Goal: Task Accomplishment & Management: Complete application form

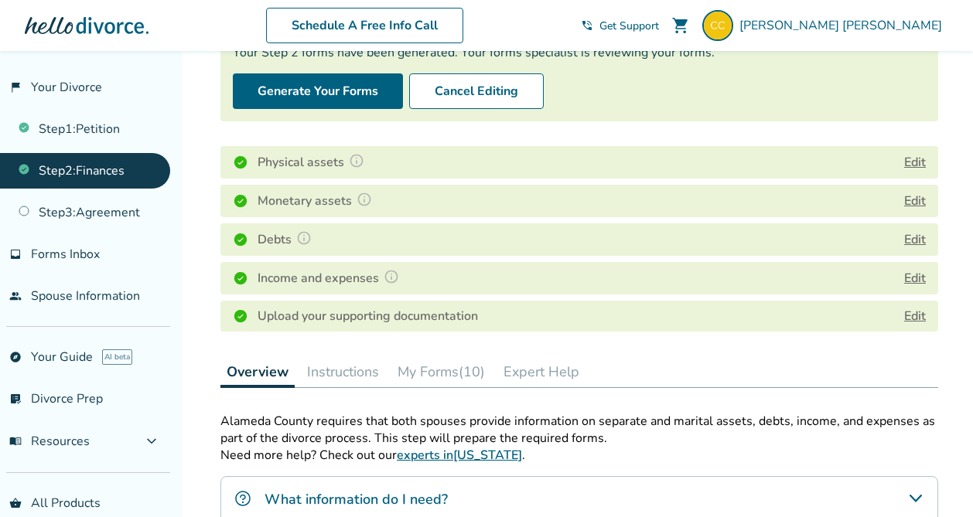
scroll to position [150, 0]
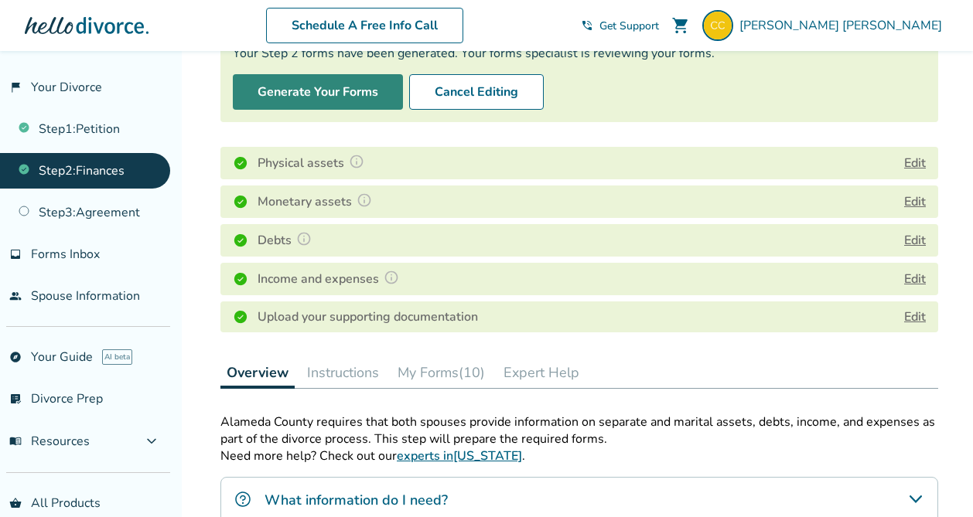
click at [350, 97] on button "Generate Your Forms" at bounding box center [318, 92] width 170 height 36
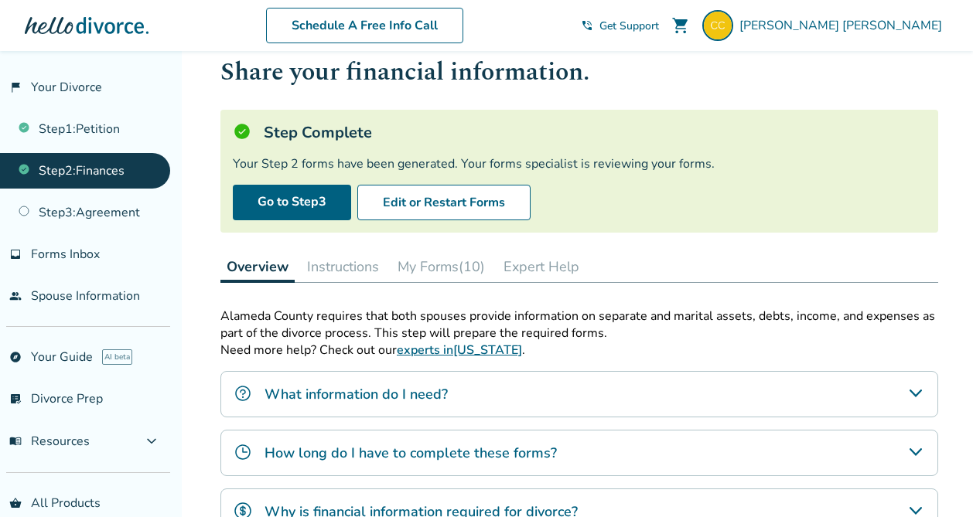
scroll to position [38, 0]
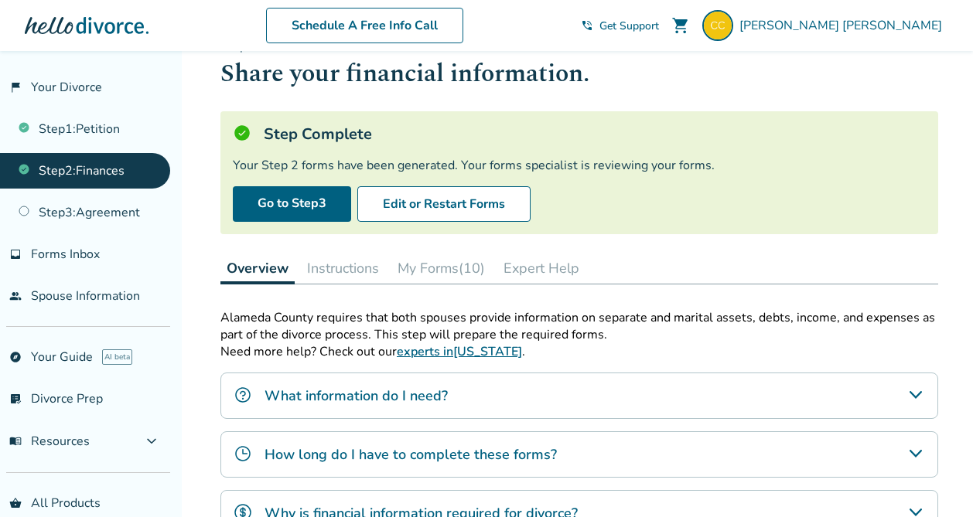
click at [478, 273] on button "My Forms (10)" at bounding box center [441, 268] width 100 height 31
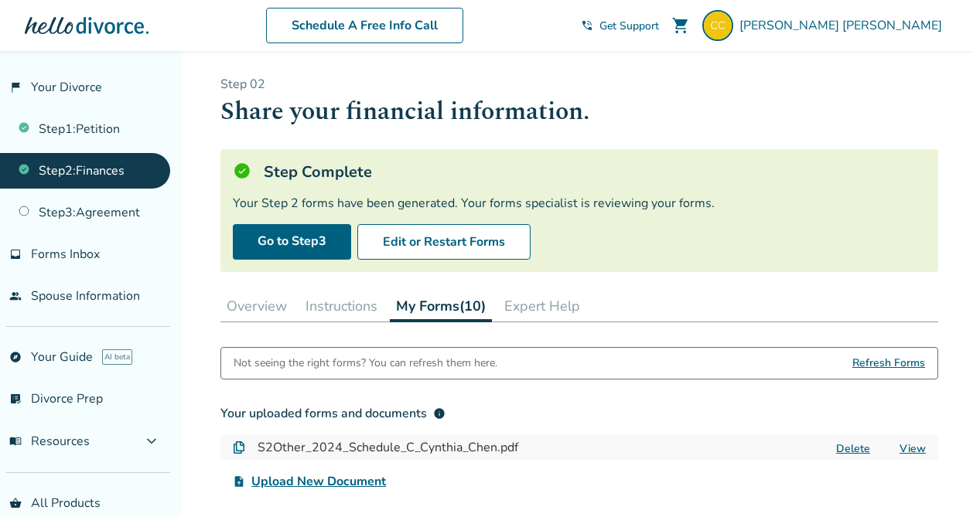
click at [276, 300] on button "Overview" at bounding box center [256, 306] width 73 height 31
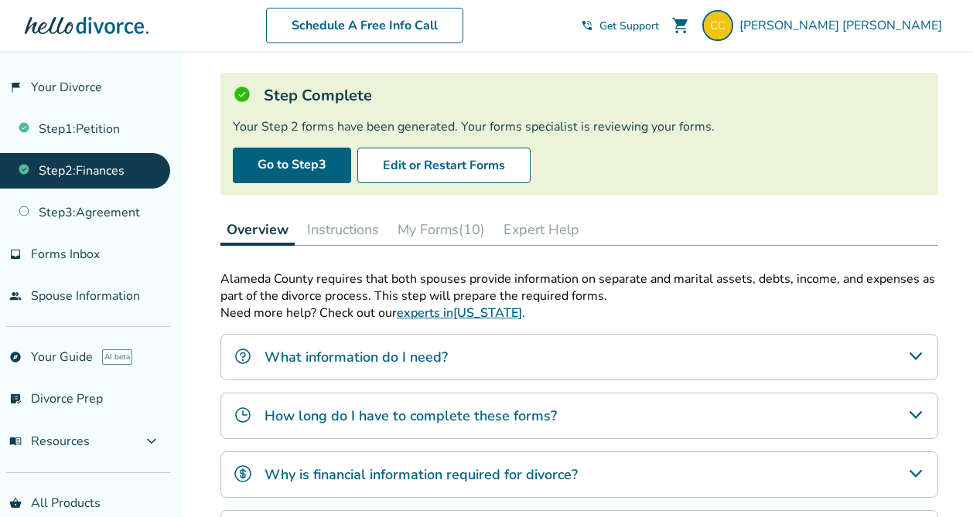
scroll to position [71, 0]
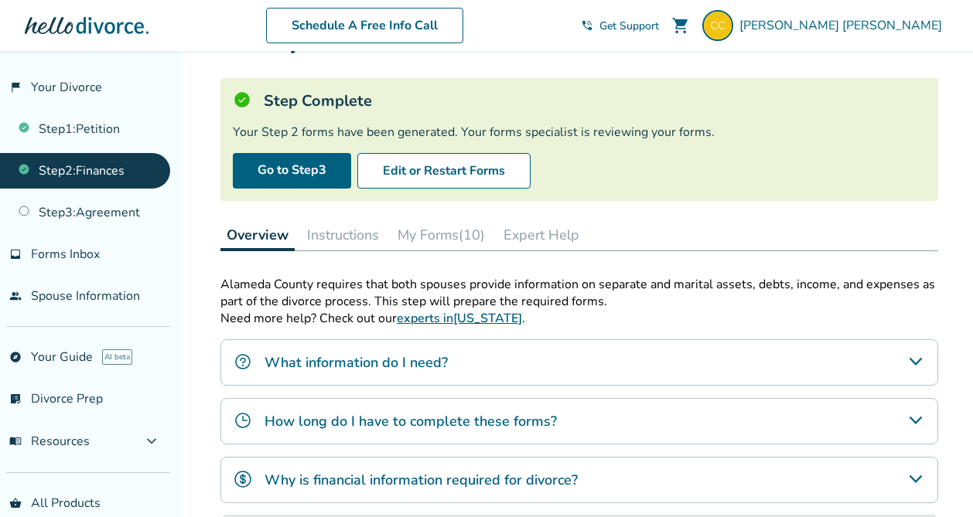
click at [421, 234] on button "My Forms (10)" at bounding box center [441, 235] width 100 height 31
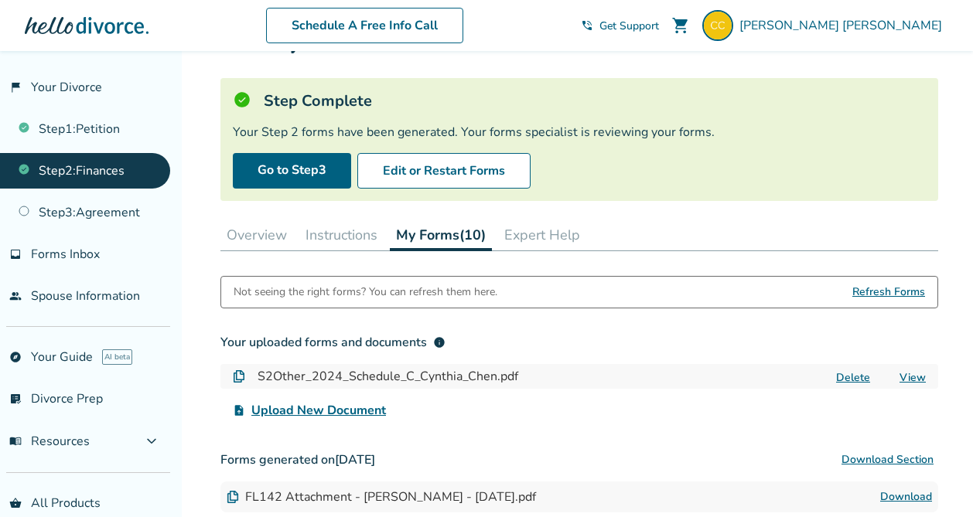
click at [873, 291] on span "Refresh Forms" at bounding box center [888, 292] width 73 height 31
click at [109, 179] on link "Step 2 : Finances" at bounding box center [85, 171] width 170 height 36
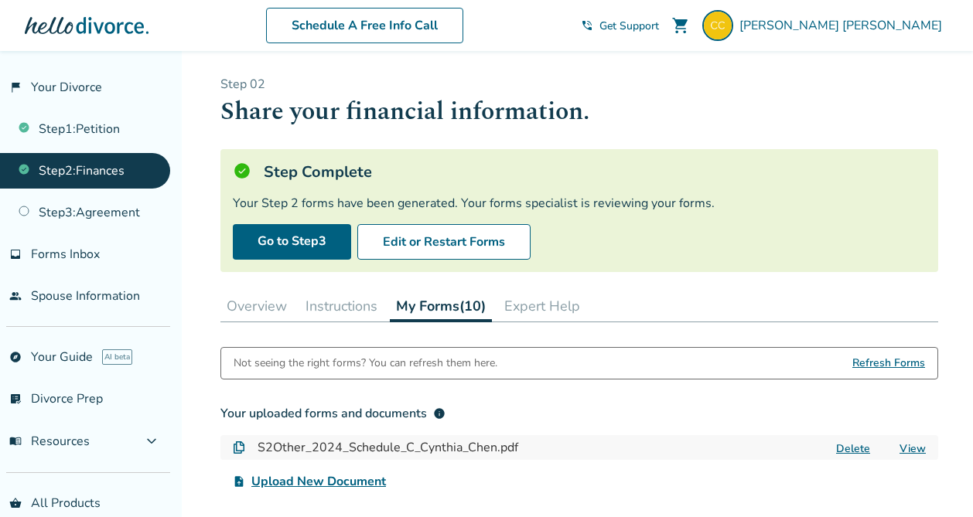
click at [237, 299] on button "Overview" at bounding box center [256, 306] width 73 height 31
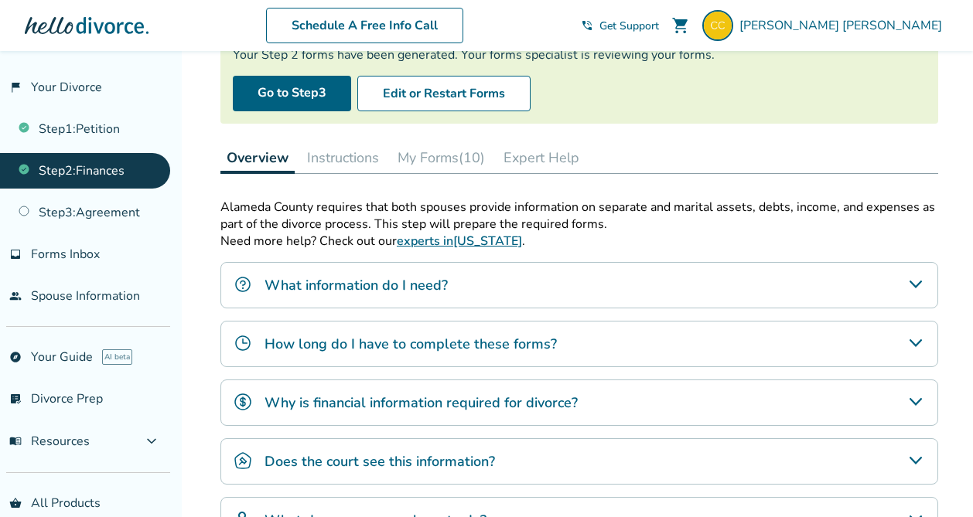
scroll to position [319, 0]
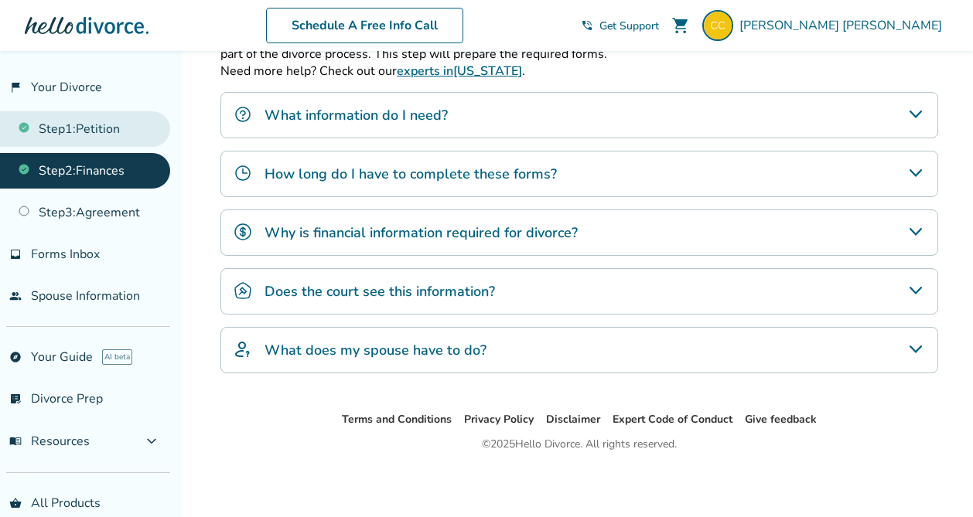
click at [122, 114] on link "Step 1 : Petition" at bounding box center [85, 129] width 170 height 36
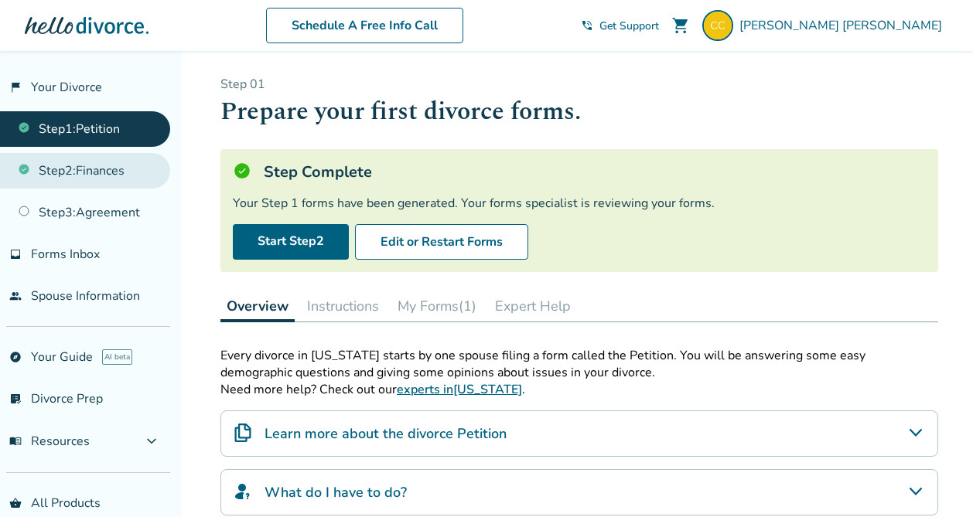
click at [106, 172] on link "Step 2 : Finances" at bounding box center [85, 171] width 170 height 36
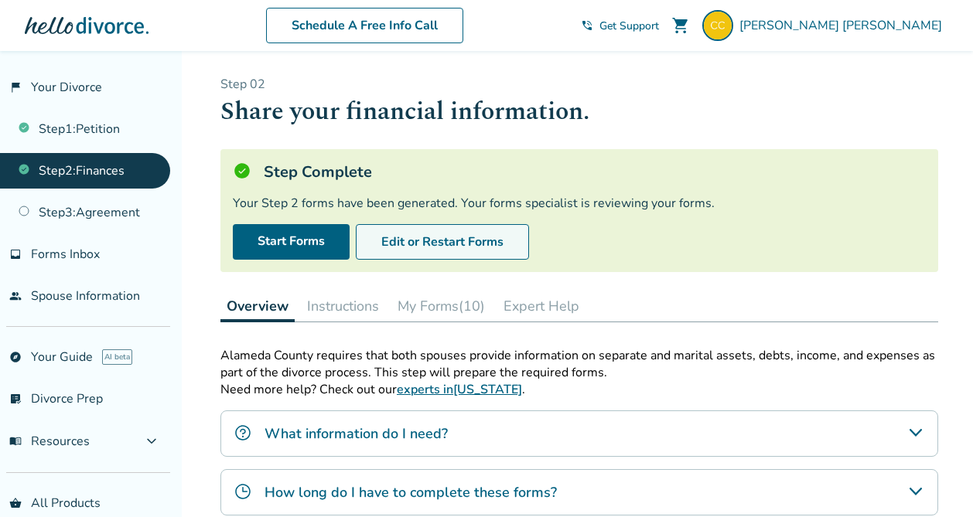
click at [380, 244] on button "Edit or Restart Forms" at bounding box center [442, 242] width 173 height 36
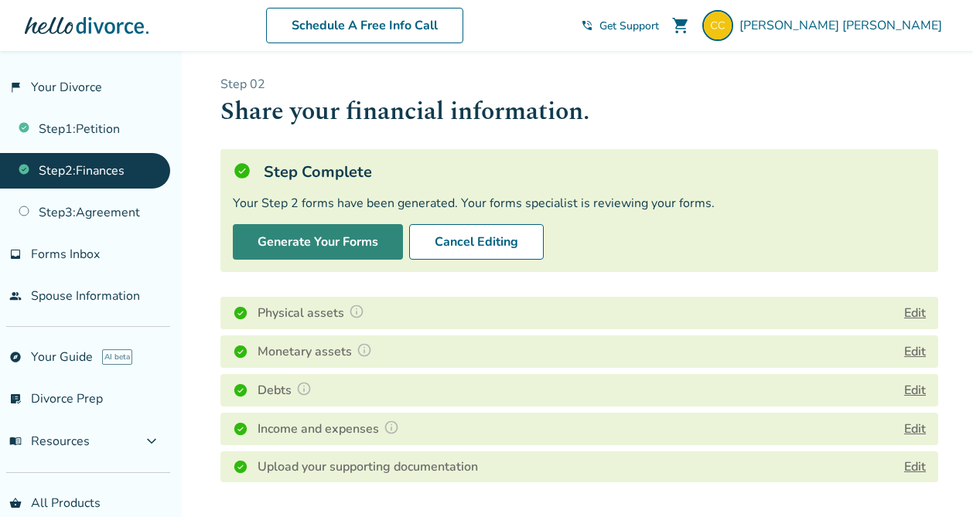
click at [337, 244] on button "Generate Your Forms" at bounding box center [318, 242] width 170 height 36
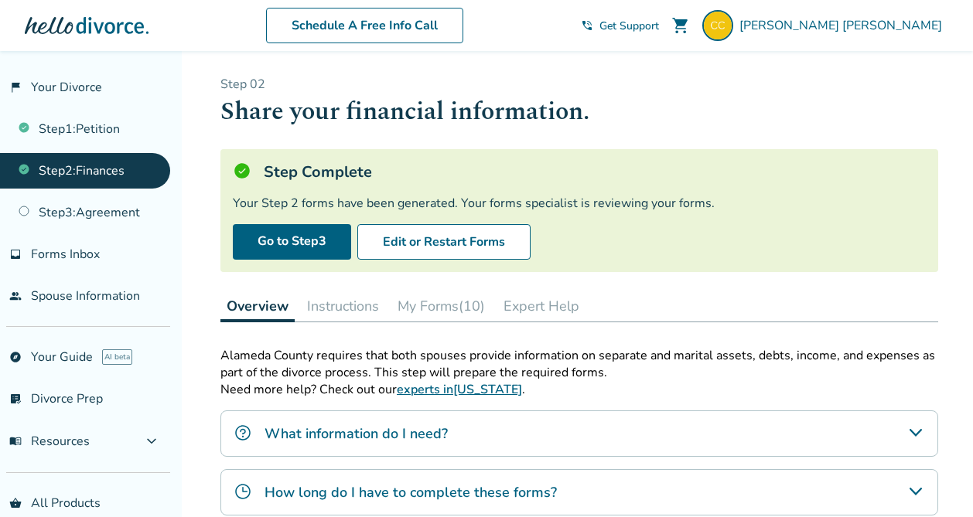
click at [435, 303] on button "My Forms (10)" at bounding box center [441, 306] width 100 height 31
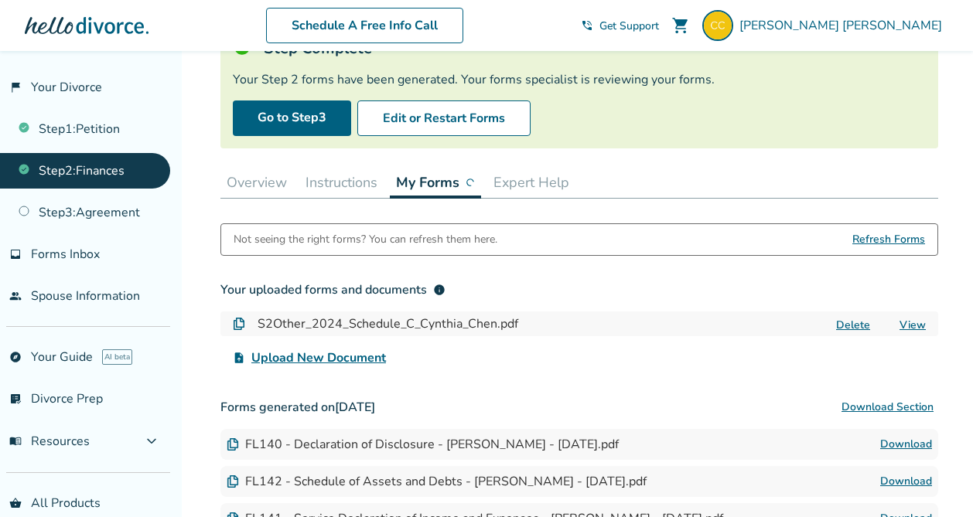
scroll to position [123, 0]
click at [543, 169] on button "Expert Help" at bounding box center [542, 183] width 88 height 31
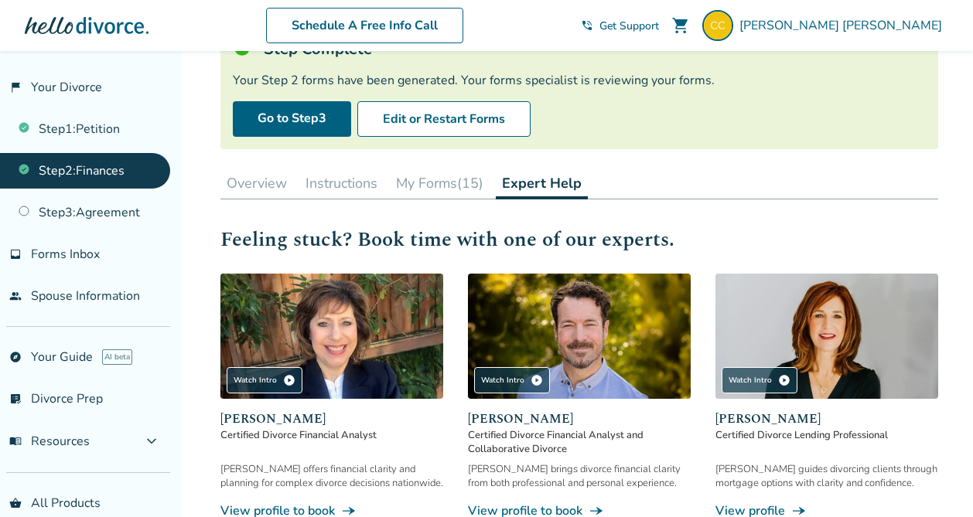
click at [456, 176] on button "My Forms (15)" at bounding box center [440, 183] width 100 height 31
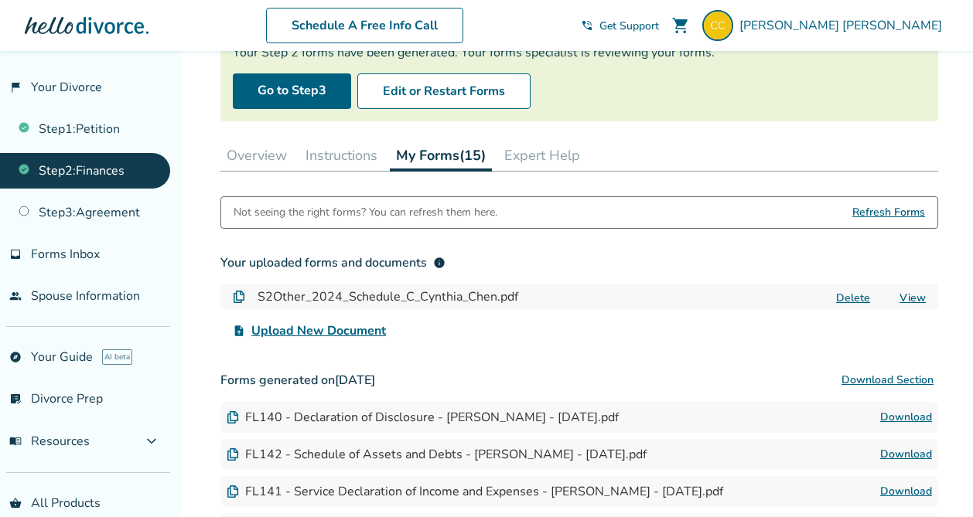
scroll to position [139, 0]
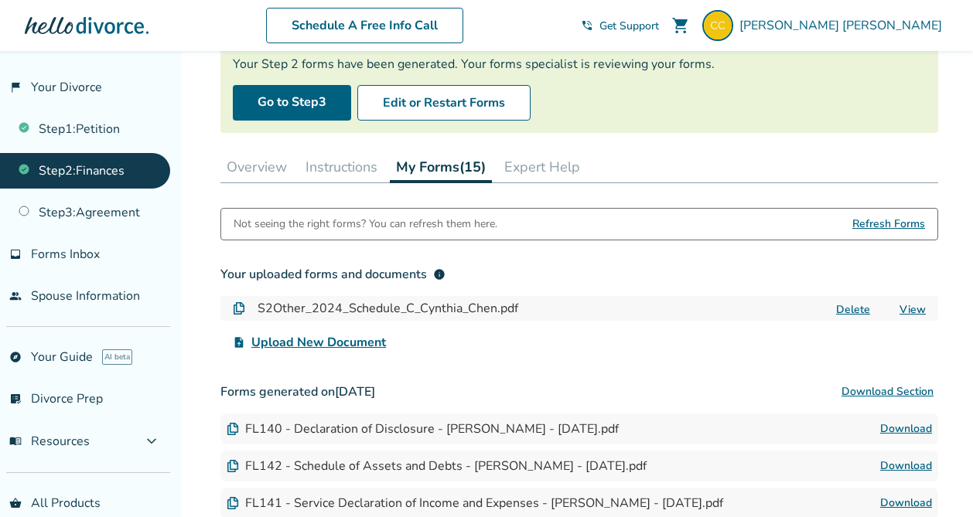
click at [573, 172] on button "Expert Help" at bounding box center [542, 167] width 88 height 31
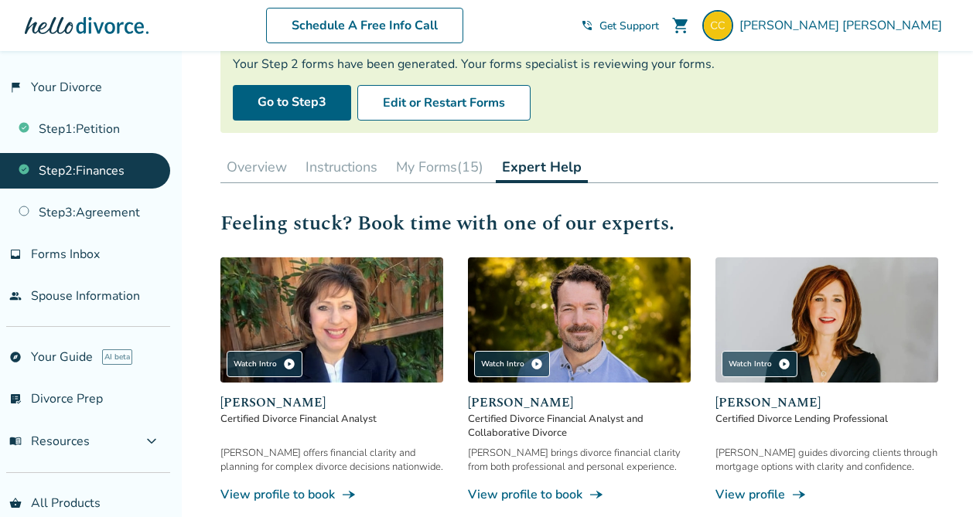
click at [452, 164] on button "My Forms (15)" at bounding box center [440, 167] width 100 height 31
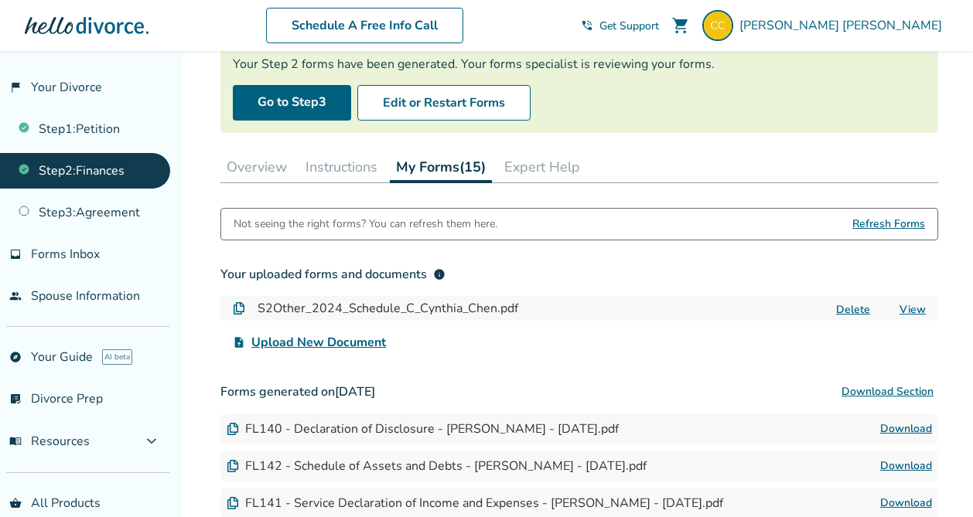
click at [353, 163] on button "Instructions" at bounding box center [341, 167] width 84 height 31
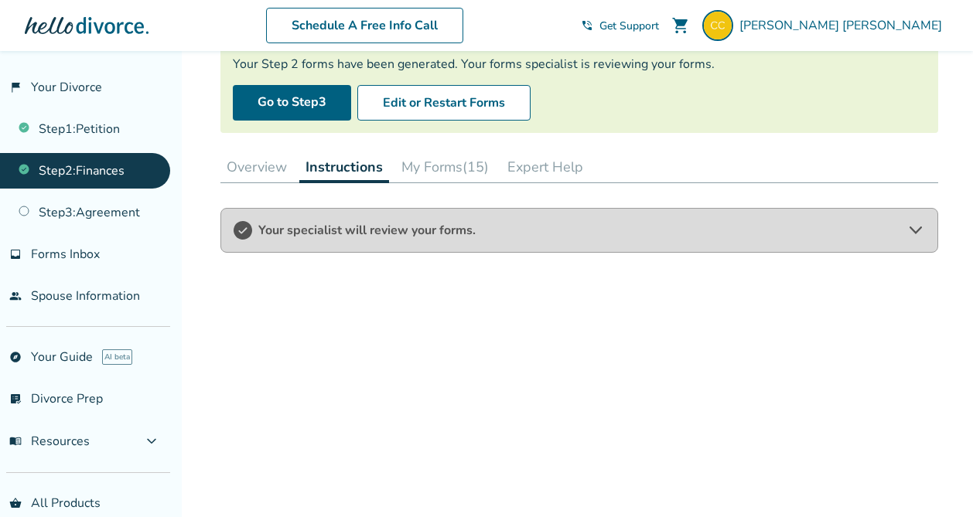
click at [255, 162] on button "Overview" at bounding box center [256, 167] width 73 height 31
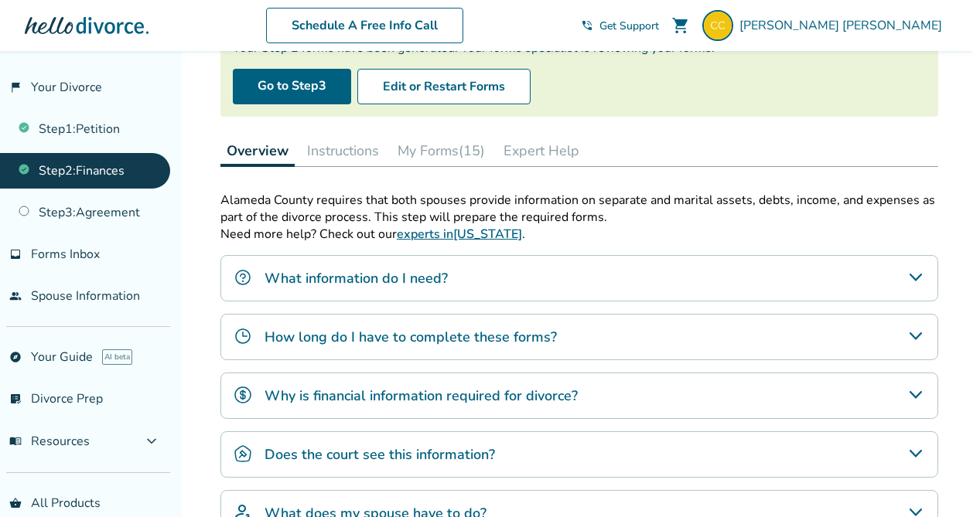
scroll to position [151, 0]
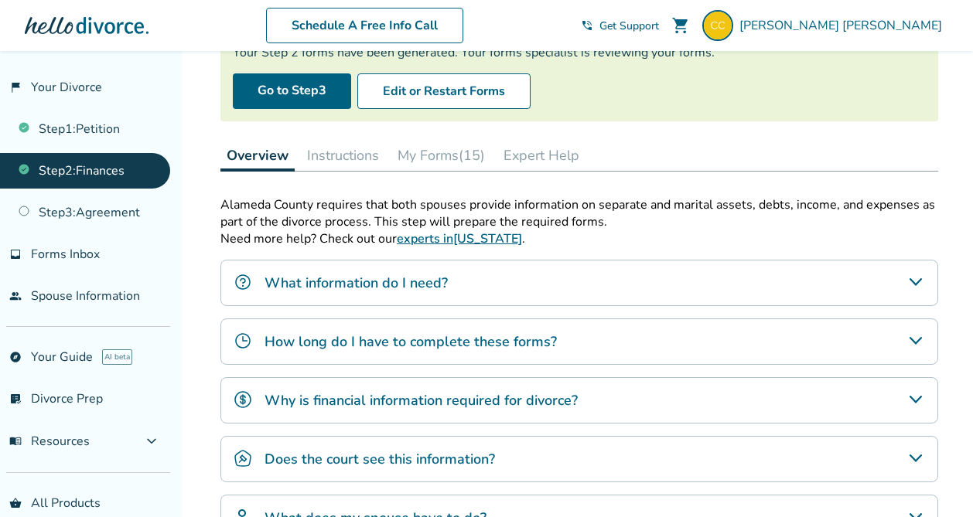
click at [422, 155] on button "My Forms (15)" at bounding box center [441, 155] width 100 height 31
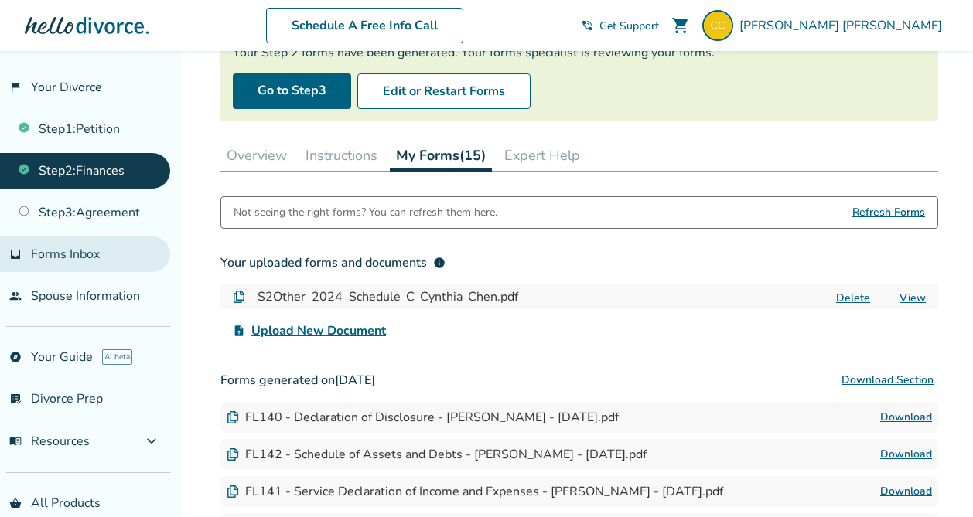
click at [74, 254] on span "Forms Inbox" at bounding box center [65, 254] width 69 height 17
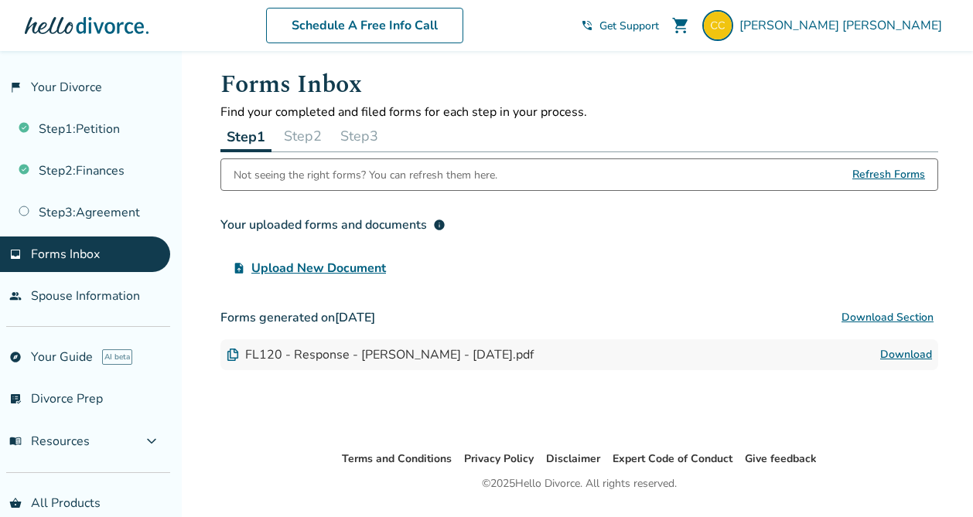
scroll to position [4, 0]
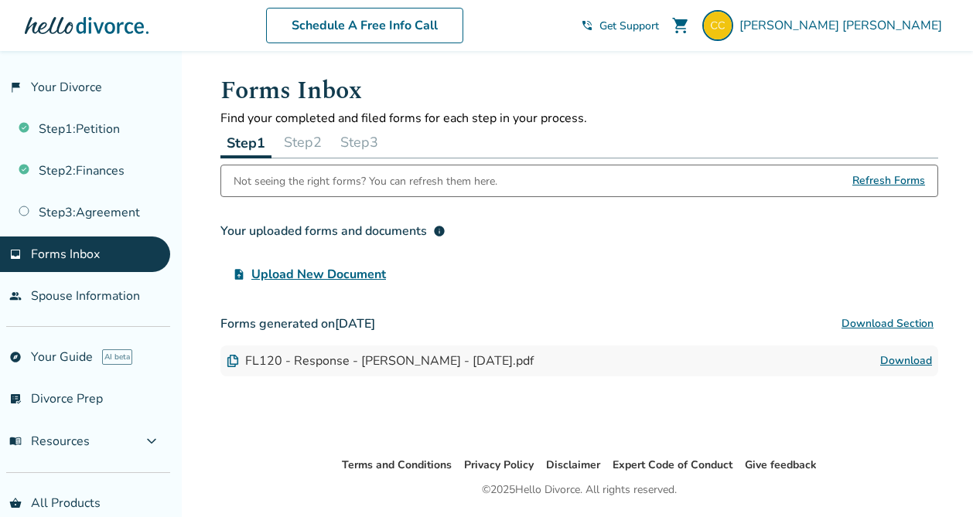
click at [321, 147] on button "Step 2" at bounding box center [303, 142] width 50 height 31
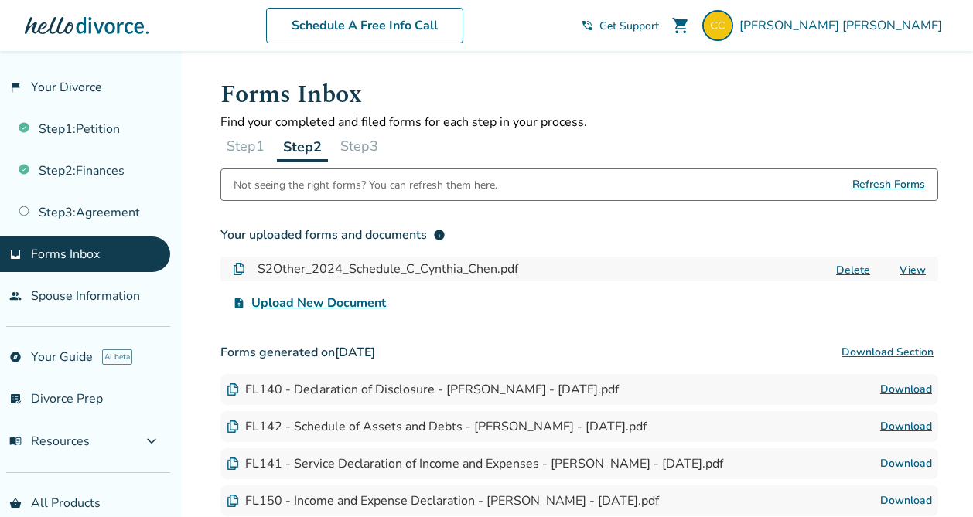
click at [377, 138] on button "Step 3" at bounding box center [359, 146] width 50 height 31
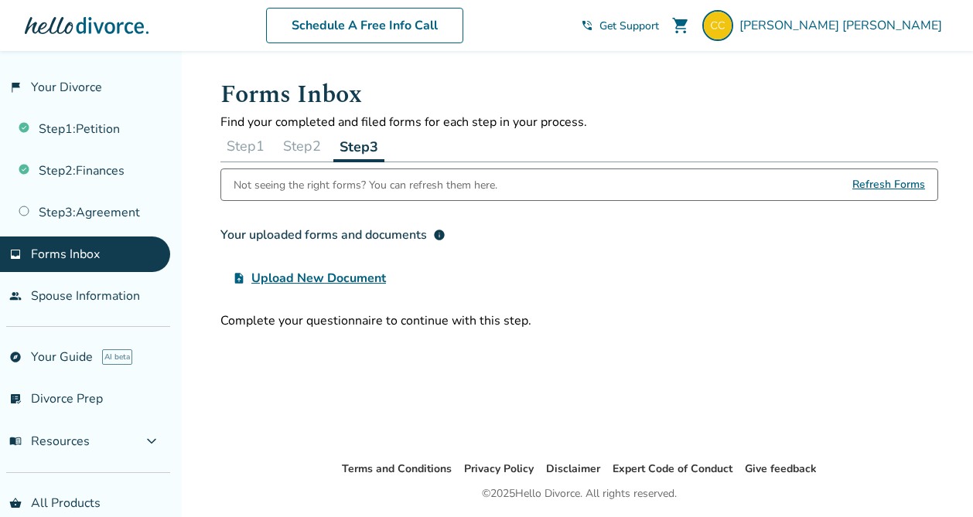
click at [252, 143] on button "Step 1" at bounding box center [245, 146] width 50 height 31
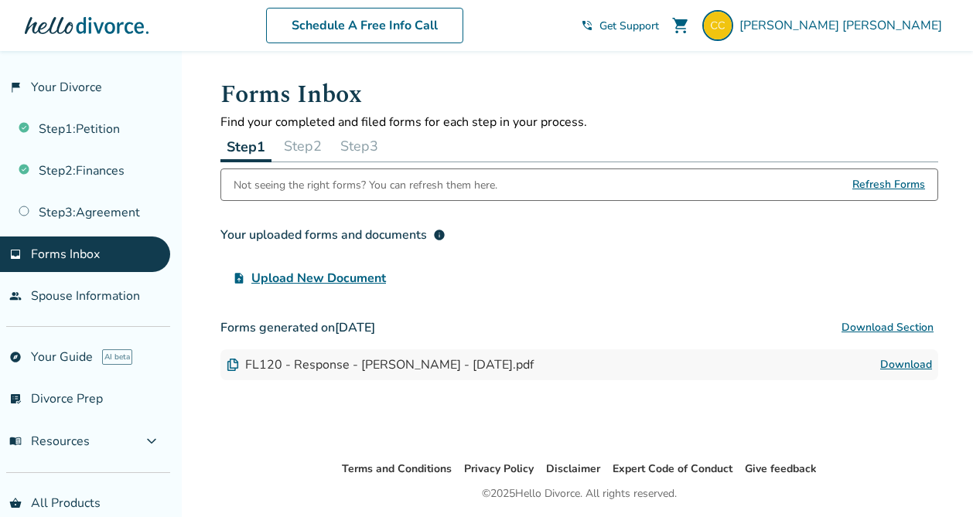
click at [288, 147] on button "Step 2" at bounding box center [303, 146] width 50 height 31
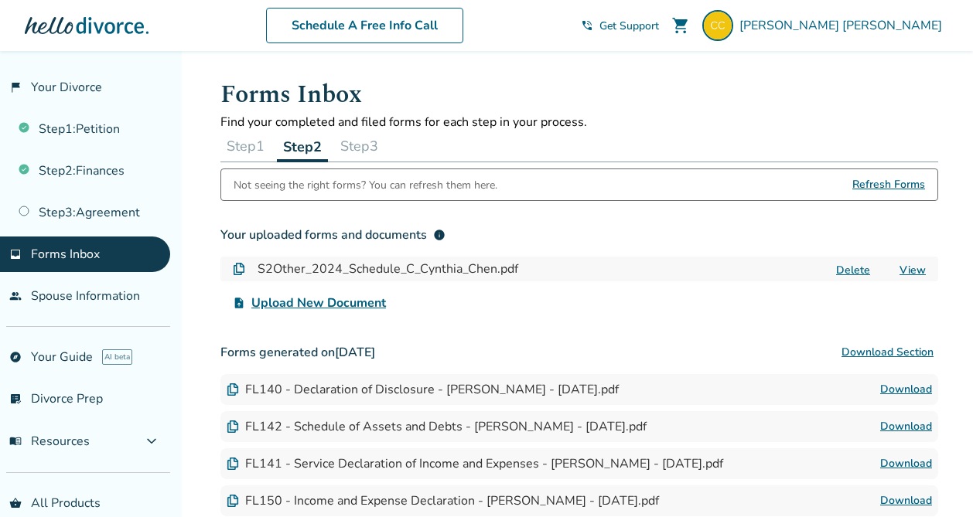
click at [882, 176] on span "Refresh Forms" at bounding box center [888, 184] width 73 height 31
click at [865, 186] on span "Refresh Forms" at bounding box center [888, 184] width 73 height 31
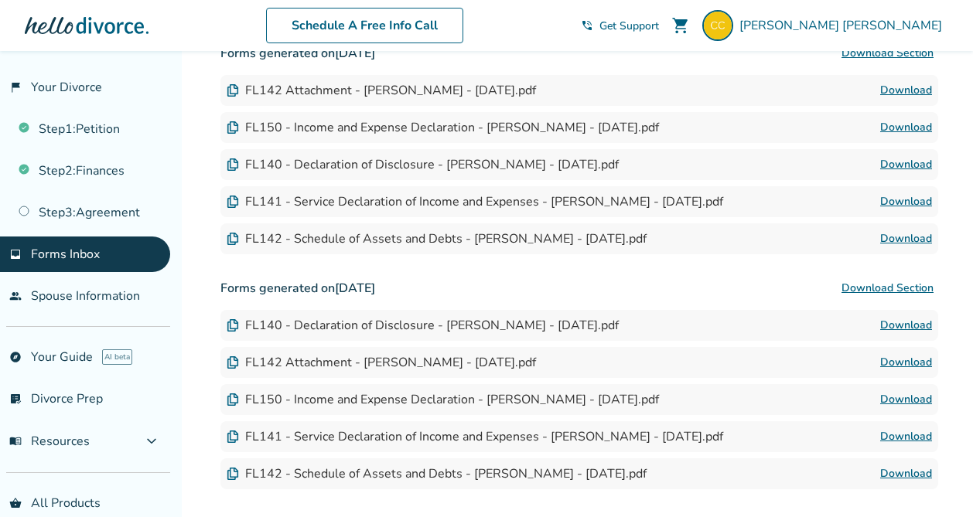
scroll to position [640, 0]
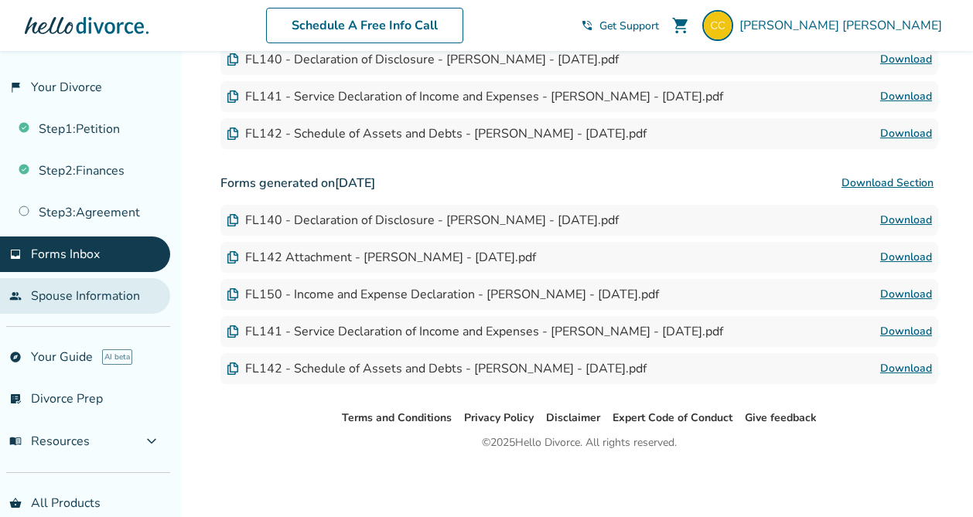
click at [118, 300] on link "people Spouse Information" at bounding box center [85, 296] width 170 height 36
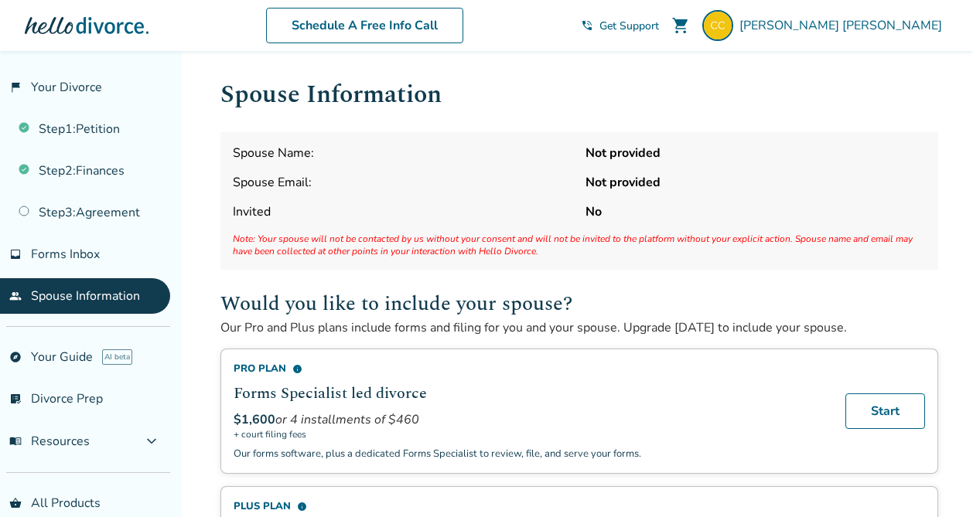
click at [125, 147] on ul "Step 1 : Petition Step 2 : Finances Step 3 : Agreement" at bounding box center [85, 167] width 170 height 125
click at [104, 165] on link "Step 2 : Finances" at bounding box center [85, 171] width 170 height 36
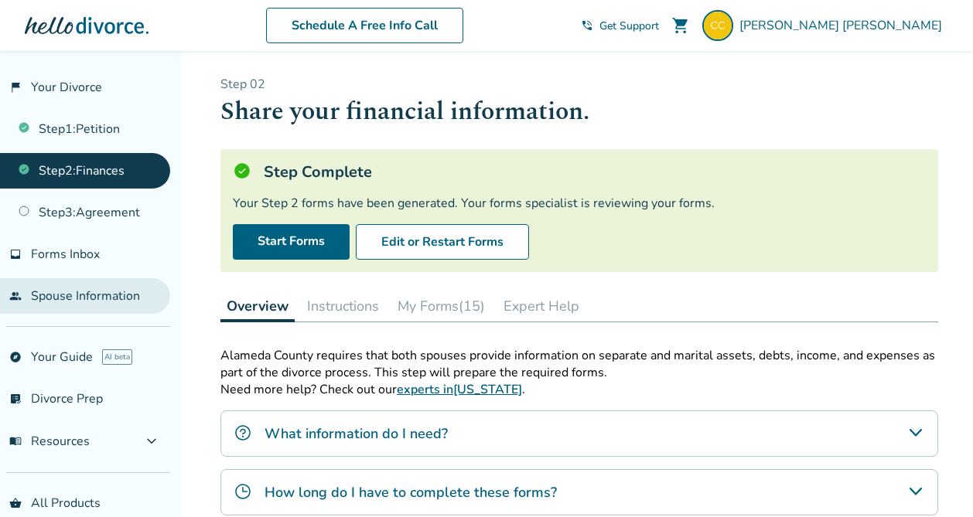
click at [127, 299] on link "people Spouse Information" at bounding box center [85, 296] width 170 height 36
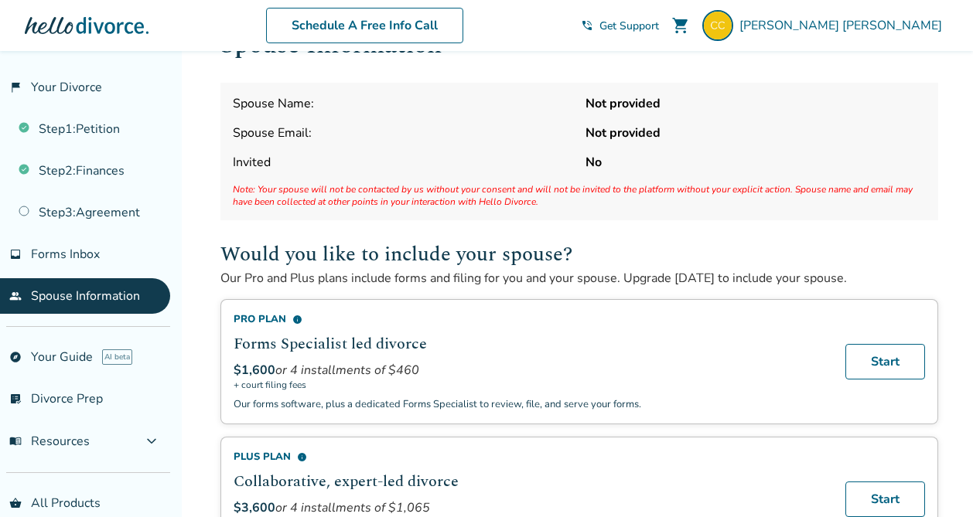
scroll to position [59, 0]
